Goal: Task Accomplishment & Management: Manage account settings

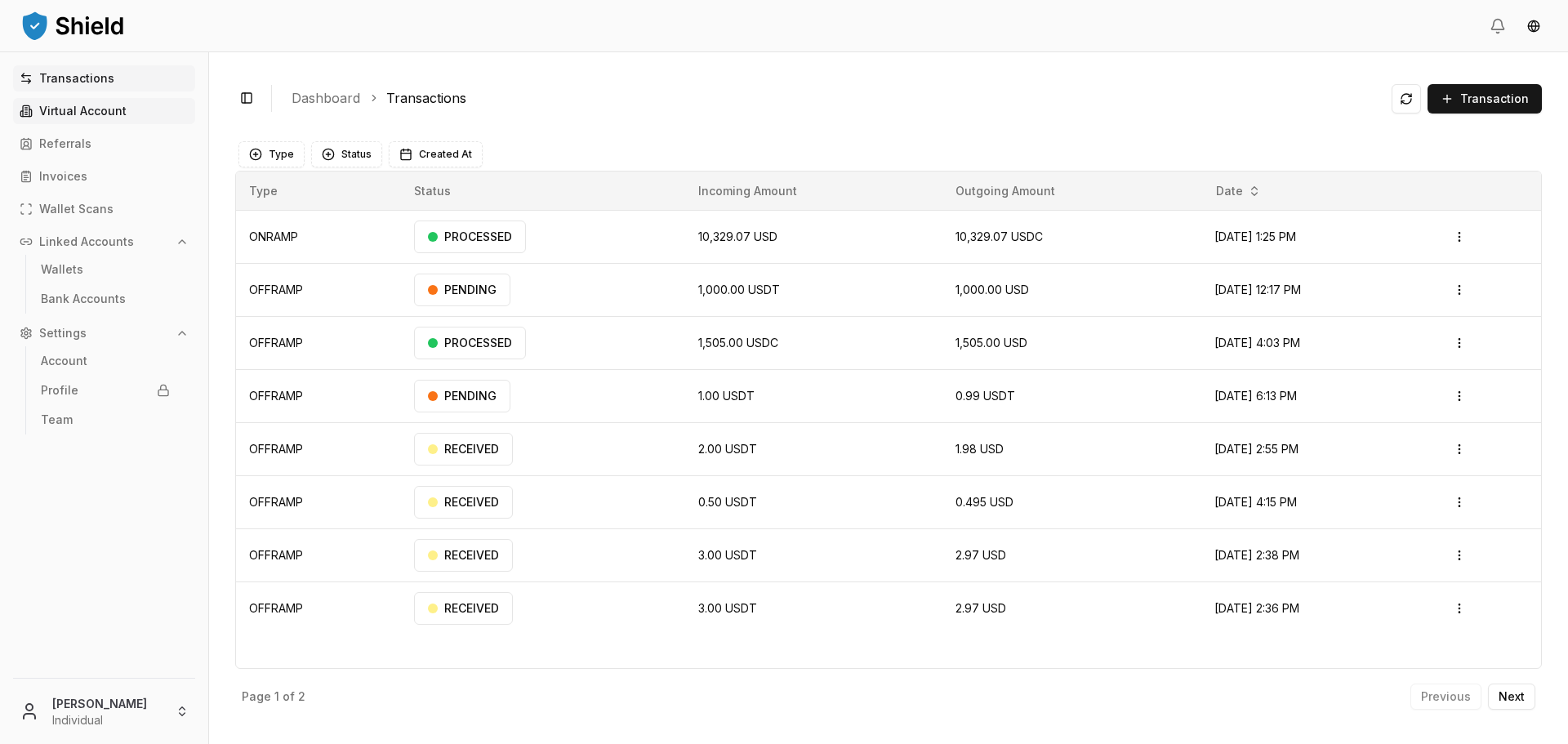
click at [103, 107] on p "Virtual Account" at bounding box center [83, 111] width 88 height 11
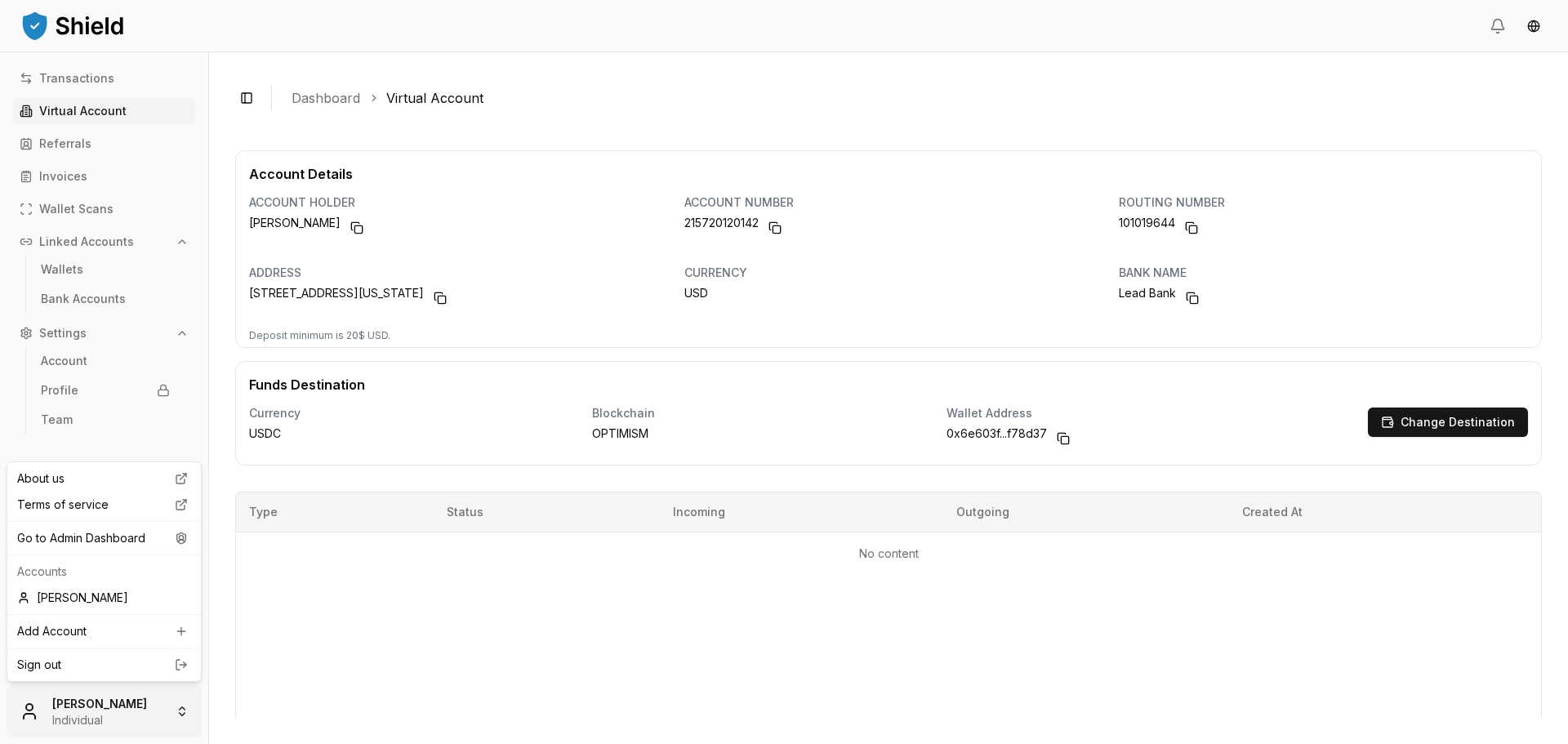
click at [124, 718] on html "Transactions Virtual Account Referrals Invoices Wallet Scans Linked Accounts Wa…" at bounding box center [784, 372] width 1568 height 744
click at [143, 537] on div "Go to Admin Dashboard" at bounding box center [103, 538] width 187 height 26
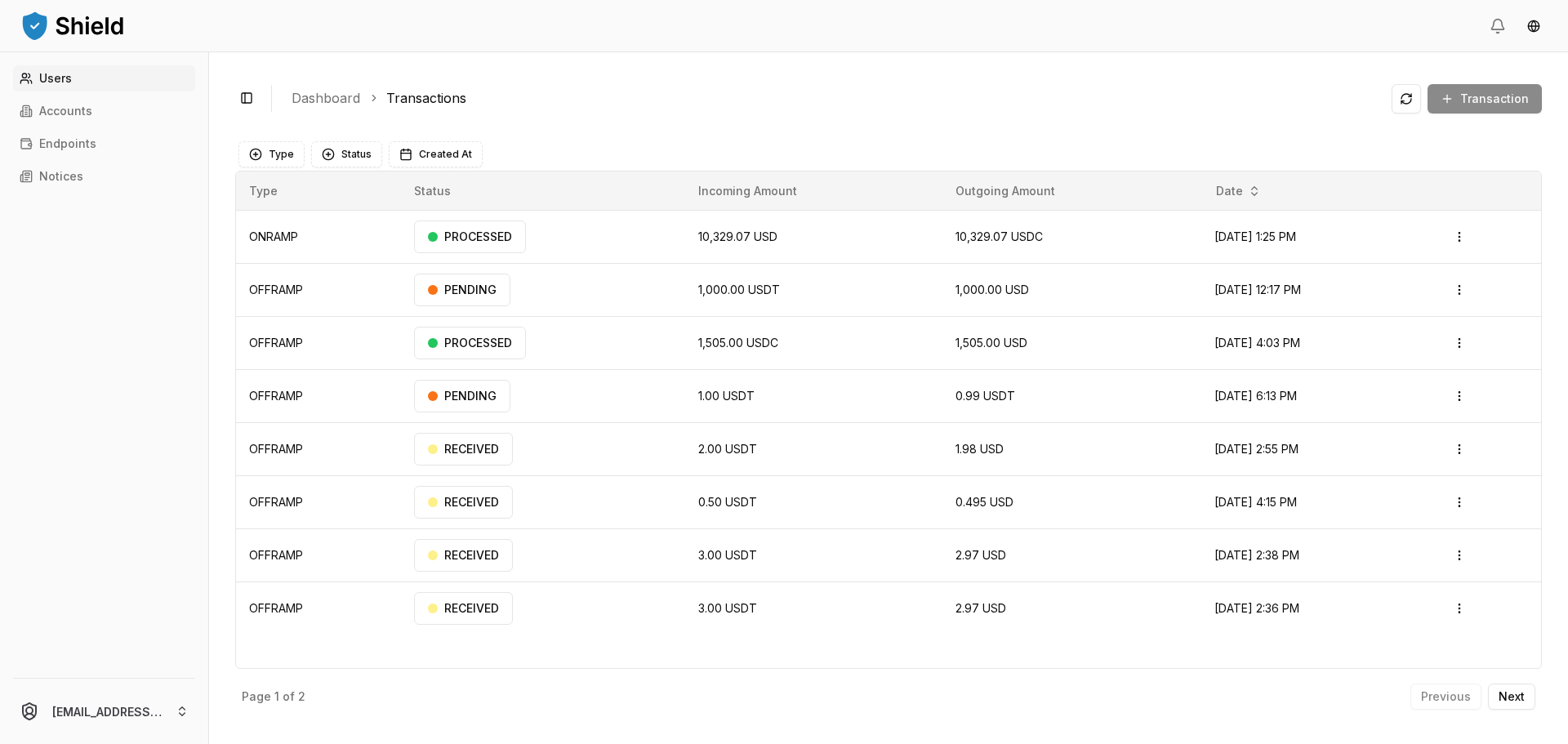
click at [85, 84] on link "Users" at bounding box center [104, 78] width 182 height 26
click at [89, 112] on p "Accounts" at bounding box center [66, 111] width 53 height 11
click at [15, 107] on link "Accounts" at bounding box center [104, 111] width 182 height 26
click at [117, 109] on link "Accounts" at bounding box center [104, 111] width 182 height 26
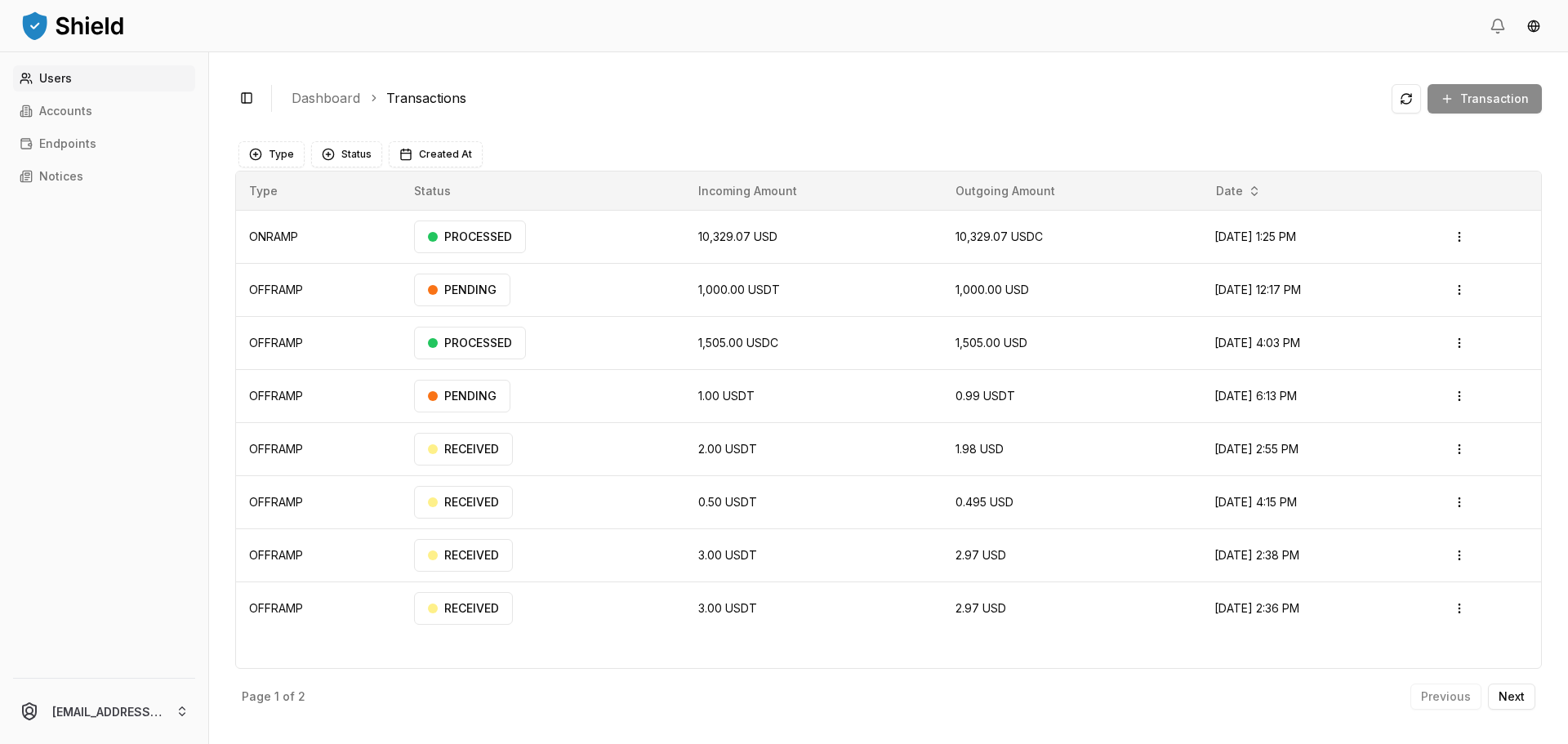
click at [65, 73] on p "Users" at bounding box center [55, 78] width 32 height 11
click at [84, 107] on p "Accounts" at bounding box center [66, 111] width 53 height 11
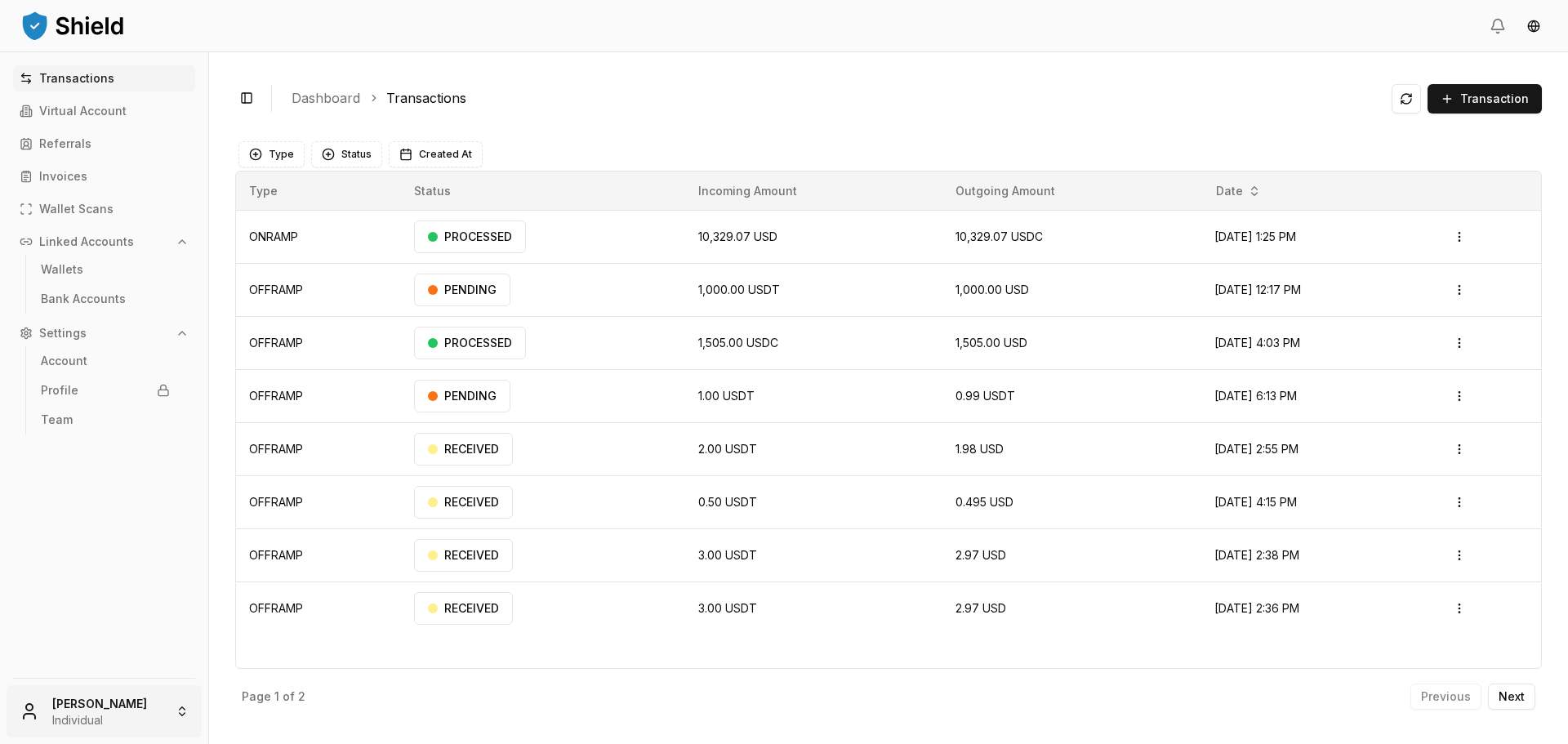
click at [112, 706] on html "Transactions Virtual Account Referrals Invoices Wallet Scans Linked Accounts Wa…" at bounding box center [784, 372] width 1568 height 744
click at [112, 527] on div "Go to Admin Dashboard" at bounding box center [103, 538] width 187 height 26
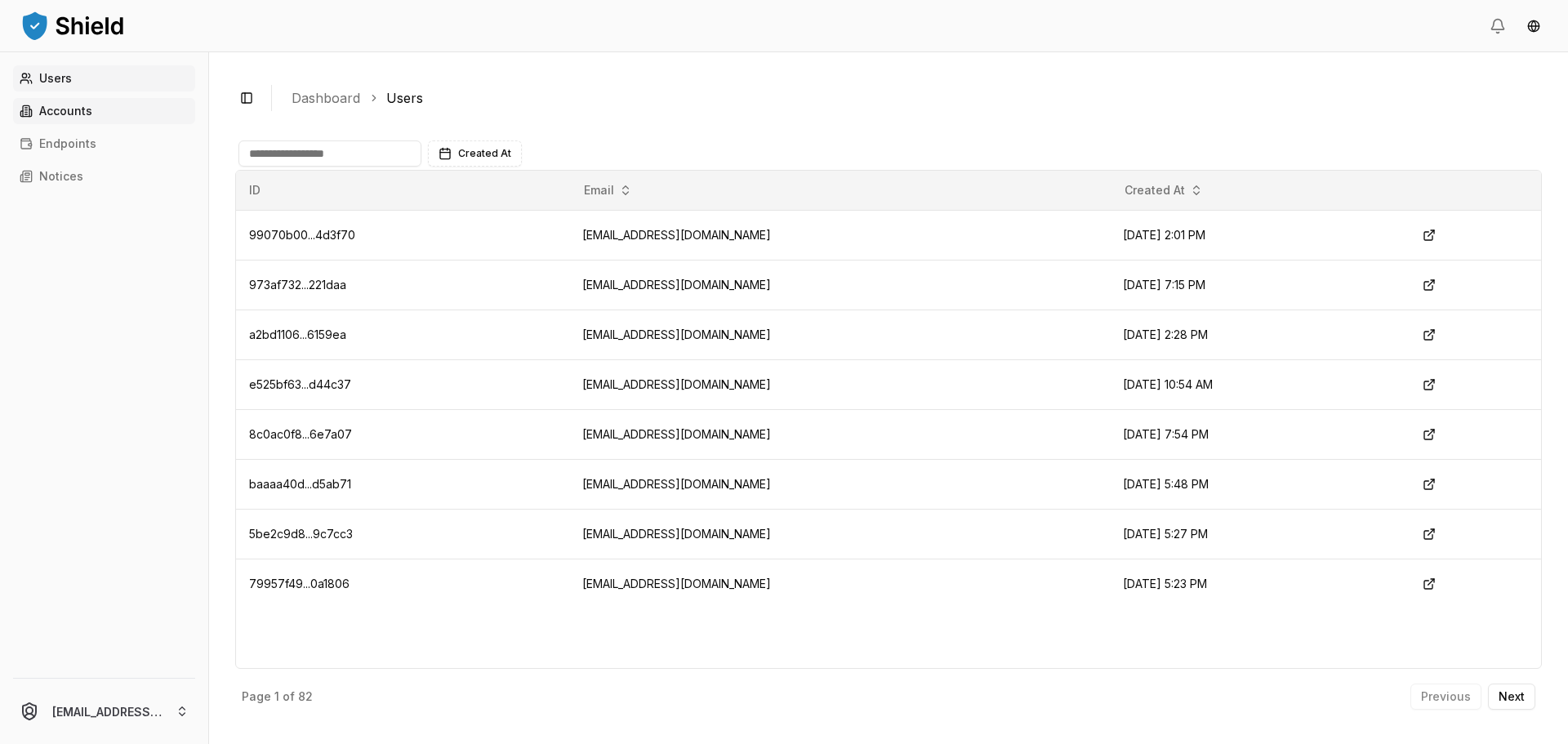
click at [100, 114] on link "Accounts" at bounding box center [104, 111] width 182 height 26
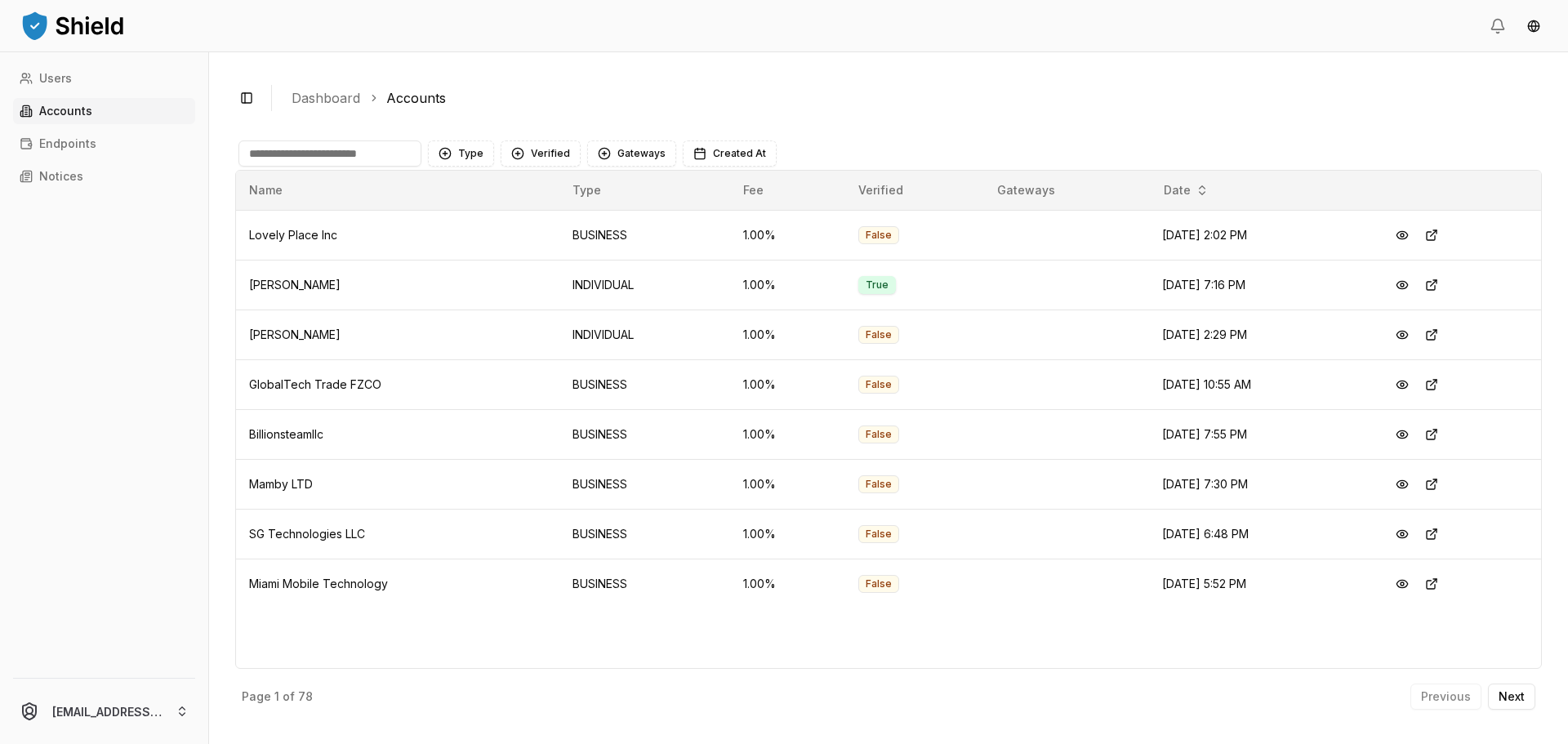
click at [338, 158] on input at bounding box center [330, 153] width 183 height 26
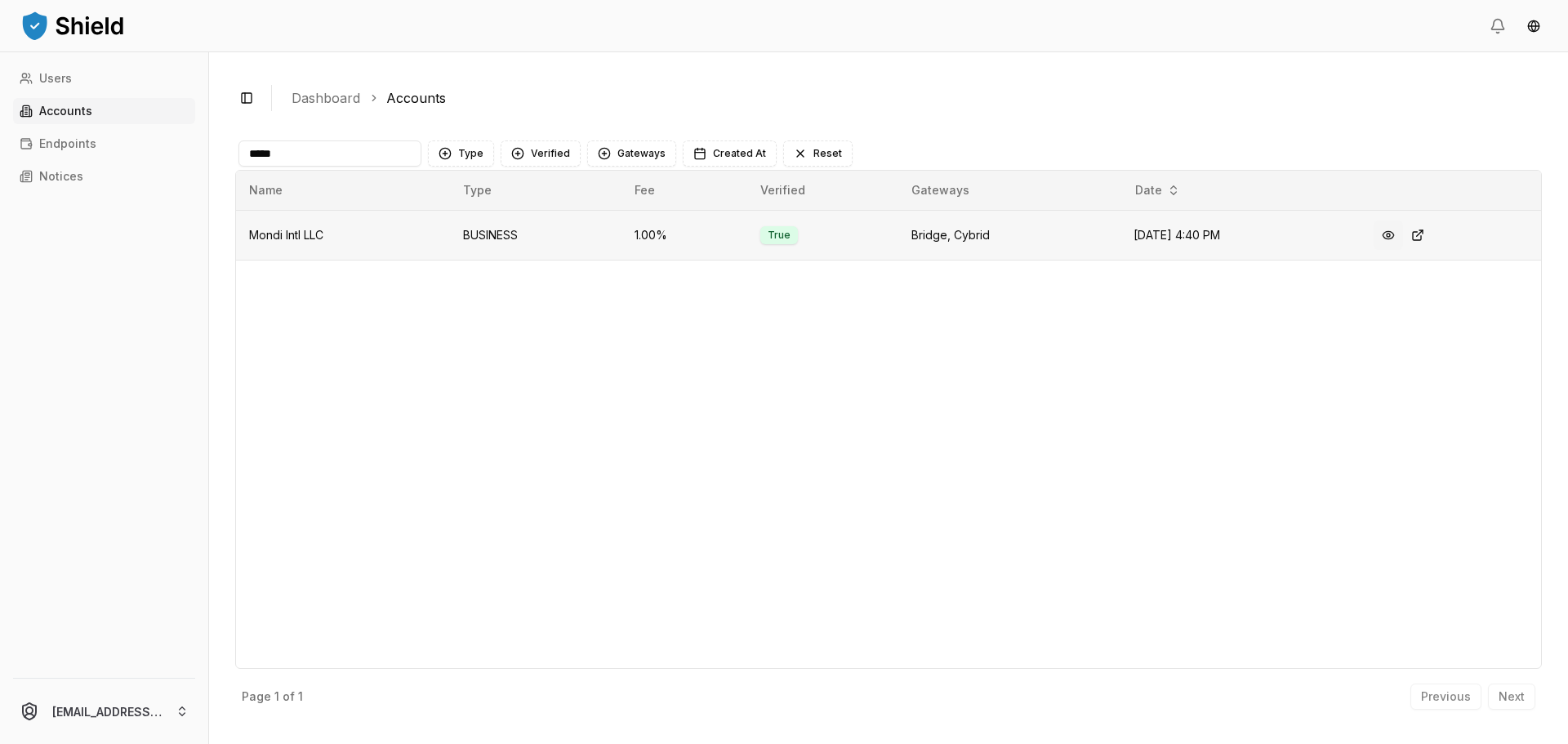
type input "*****"
click at [1390, 240] on button at bounding box center [1388, 235] width 29 height 29
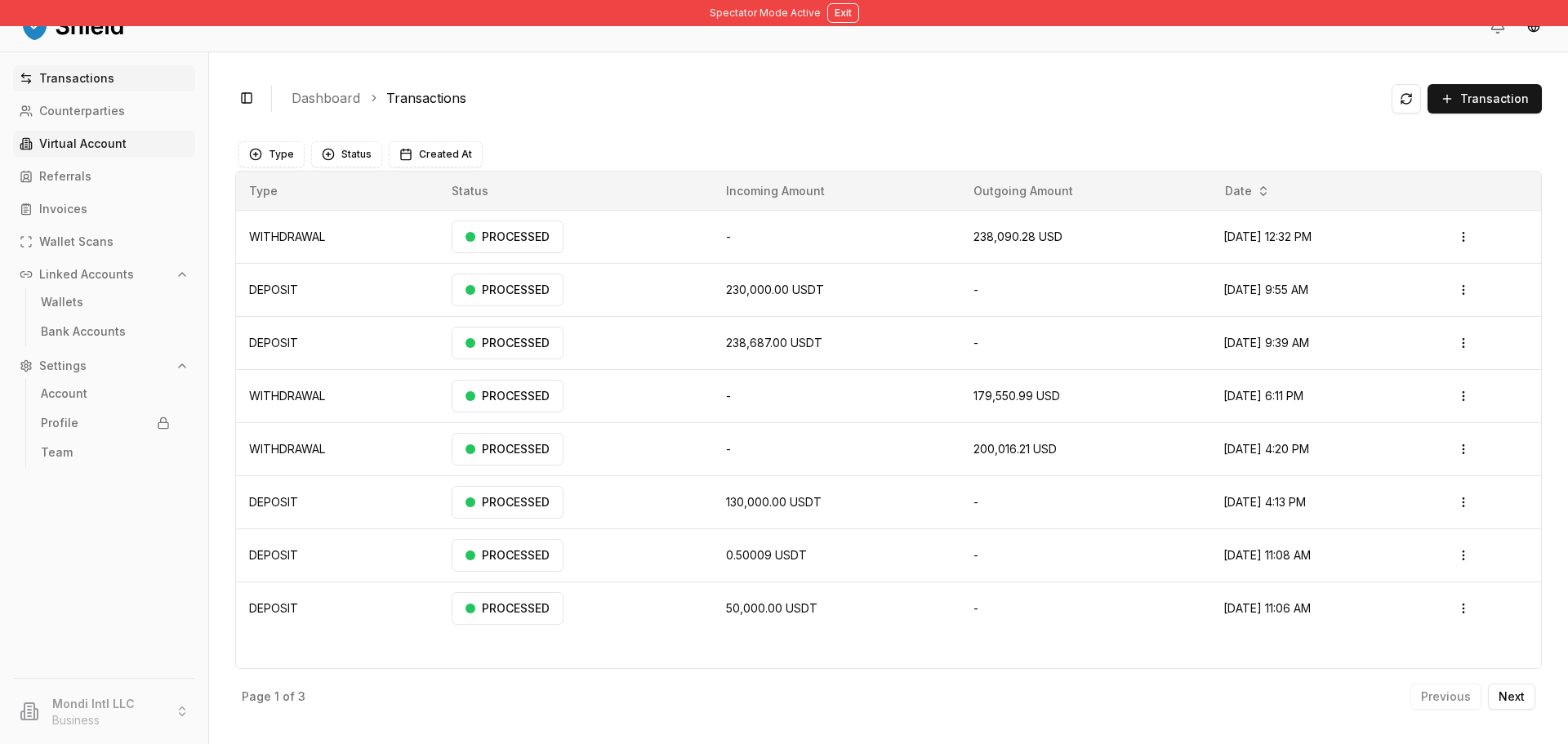
click at [98, 149] on p "Virtual Account" at bounding box center [83, 143] width 88 height 11
click at [124, 140] on p "Virtual Account" at bounding box center [83, 143] width 88 height 11
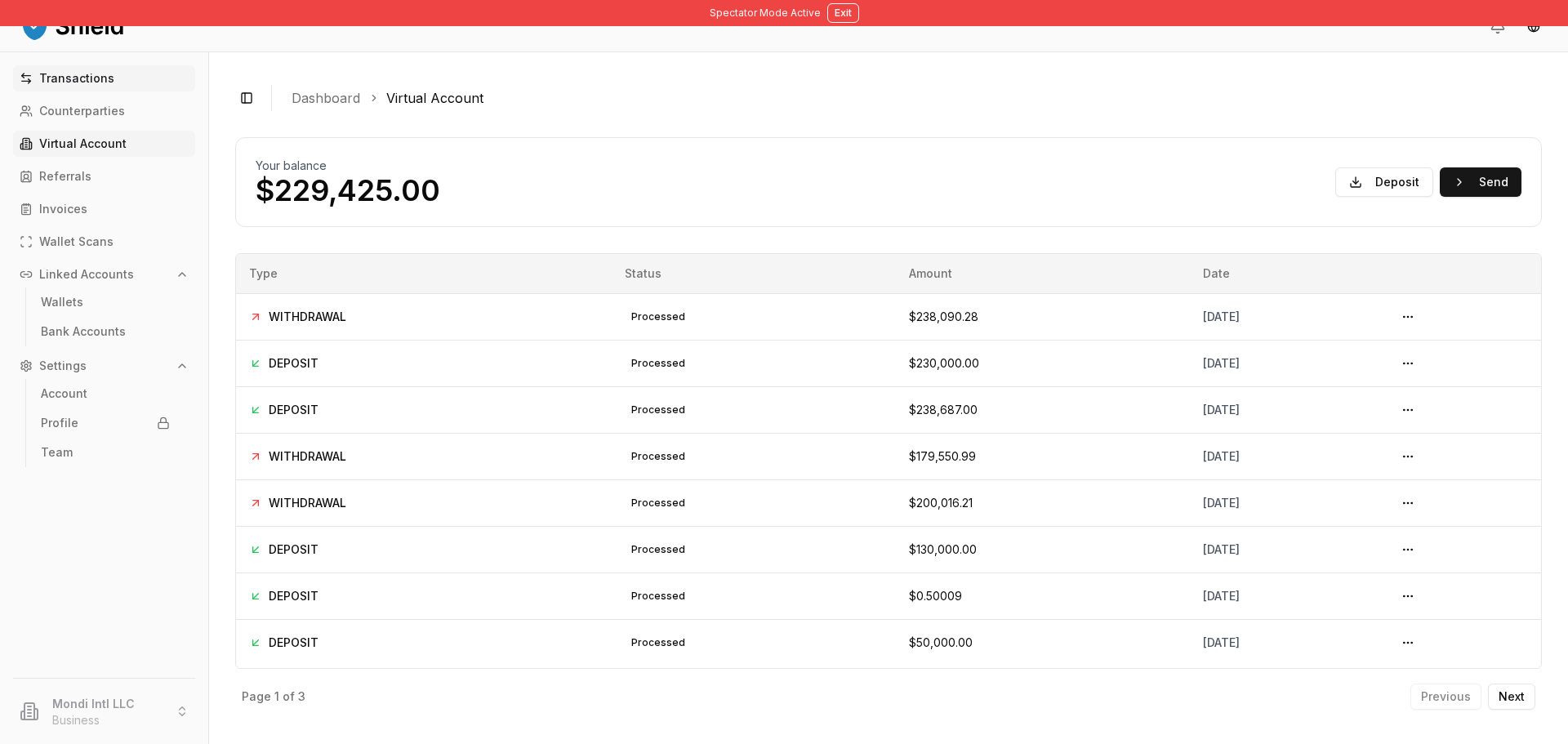
click at [107, 85] on link "Transactions" at bounding box center [104, 78] width 182 height 26
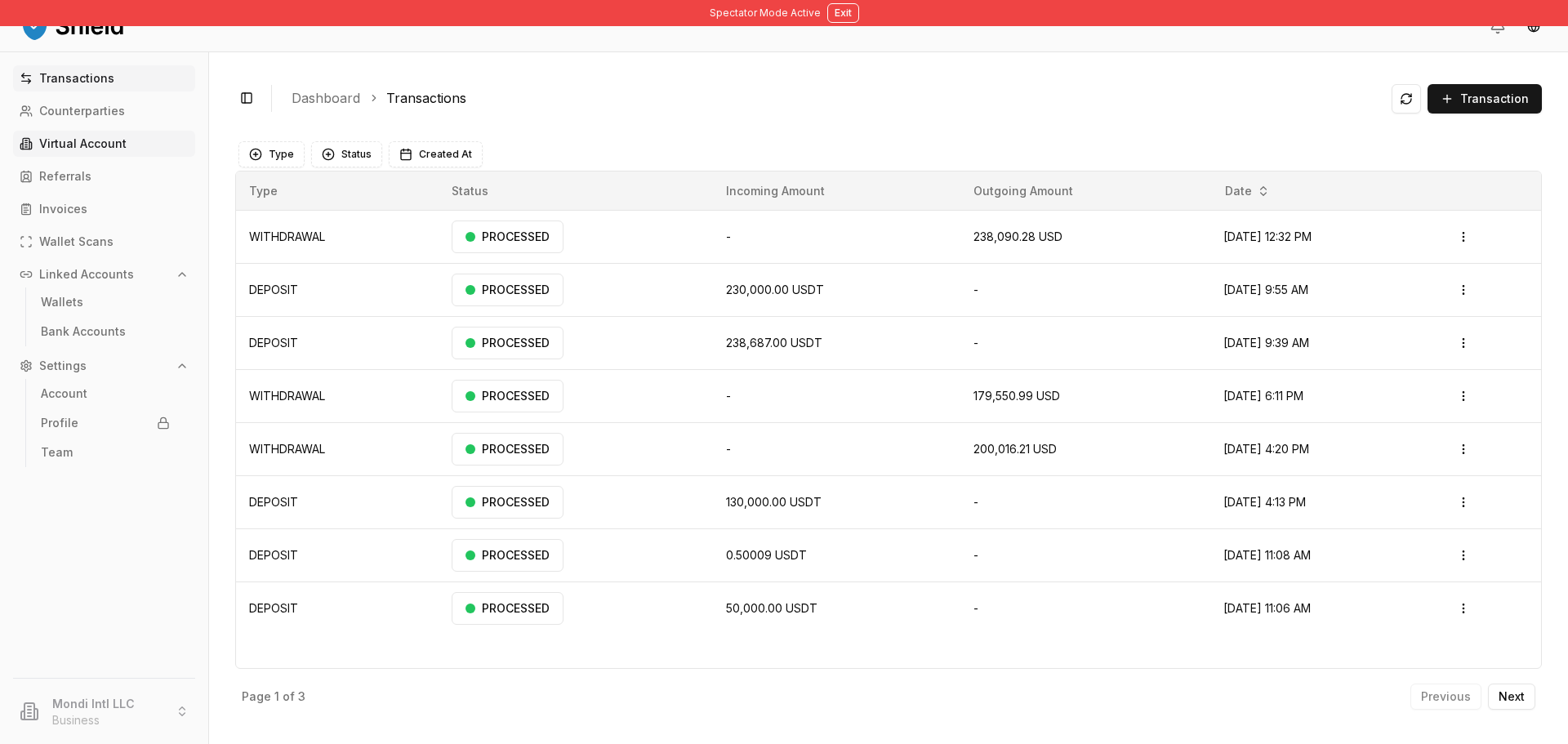
click at [116, 153] on link "Virtual Account" at bounding box center [104, 143] width 182 height 26
